Goal: Navigation & Orientation: Find specific page/section

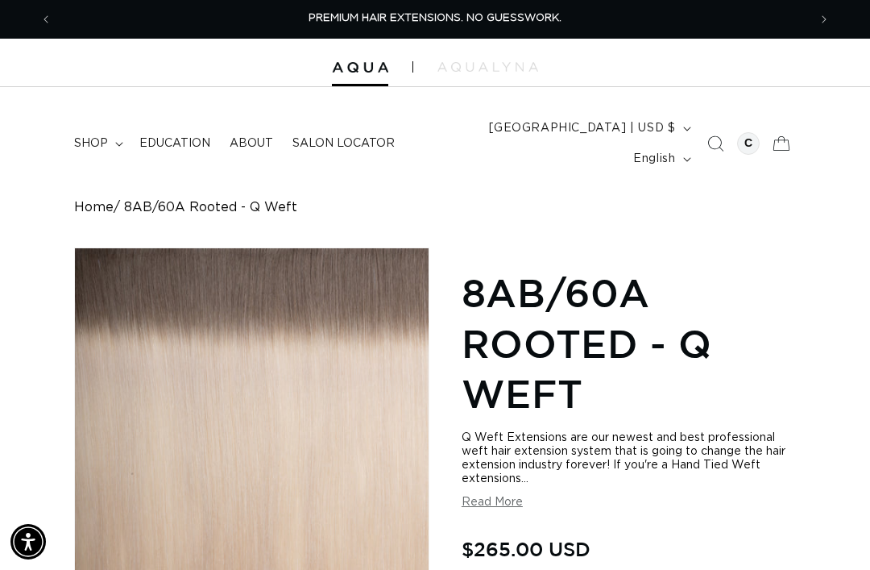
click at [93, 127] on summary "shop" at bounding box center [96, 144] width 65 height 34
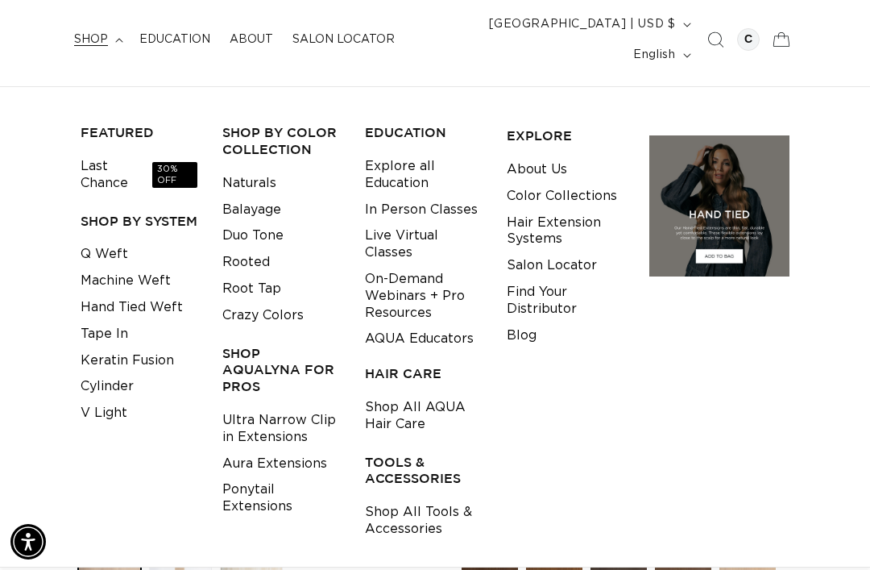
scroll to position [0, 1512]
click at [432, 499] on link "Shop All Tools & Accessories" at bounding box center [423, 521] width 117 height 44
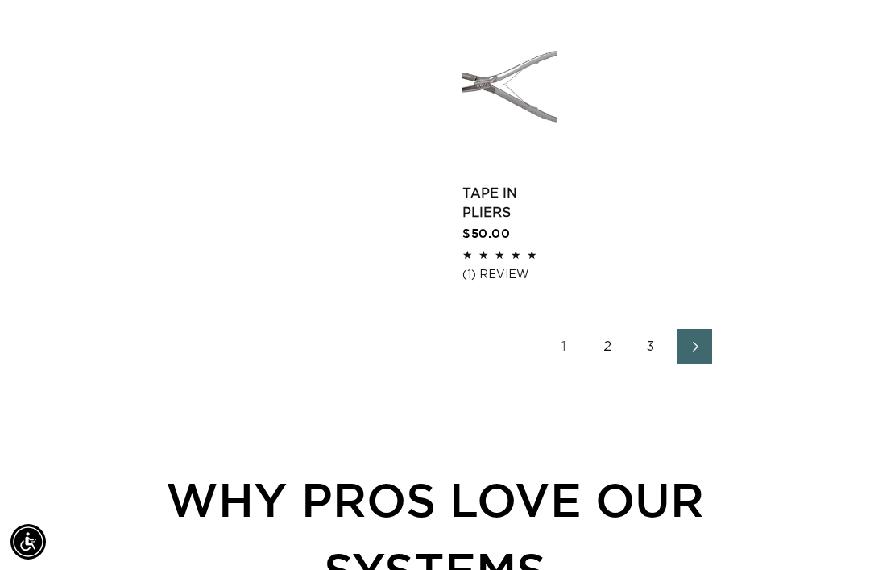
click at [610, 329] on link "2" at bounding box center [607, 346] width 35 height 35
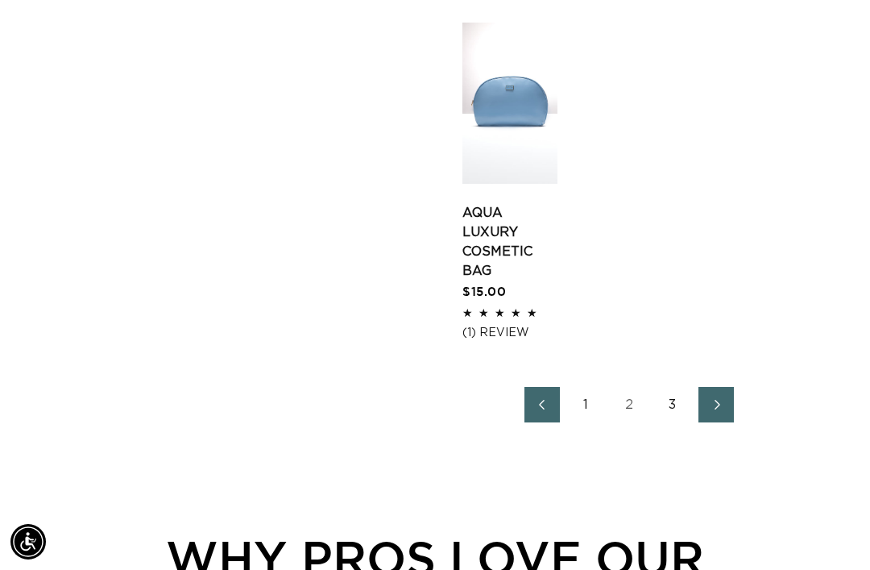
click at [669, 387] on link "3" at bounding box center [672, 404] width 35 height 35
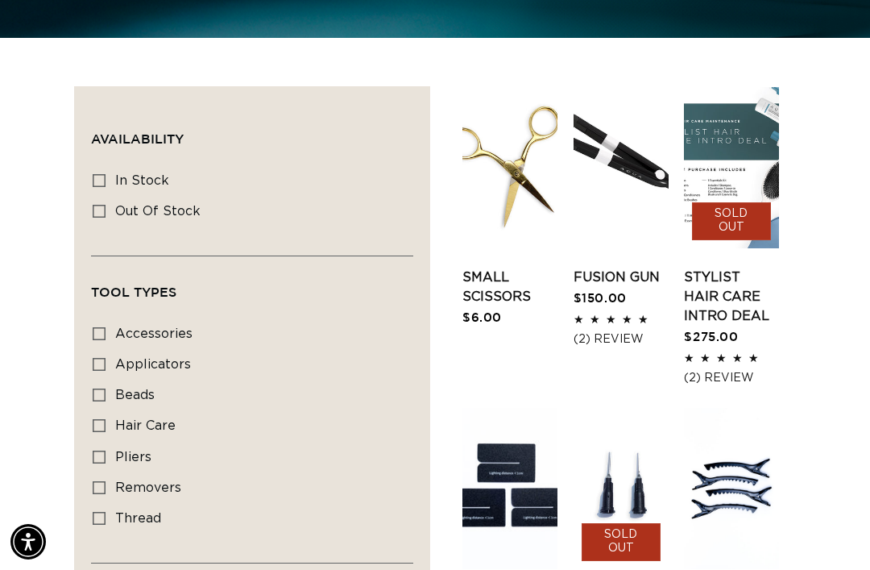
scroll to position [0, 756]
